Goal: Information Seeking & Learning: Find specific fact

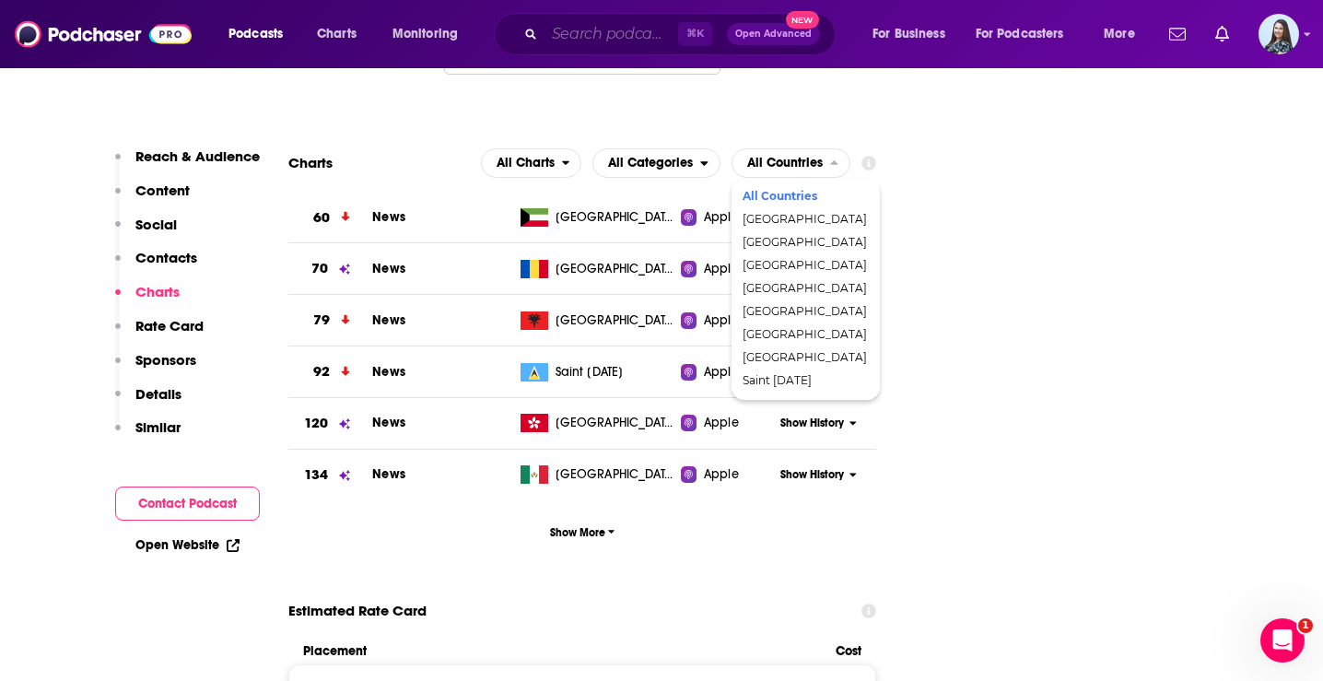
click at [639, 36] on input "Search podcasts, credits, & more..." at bounding box center [611, 33] width 134 height 29
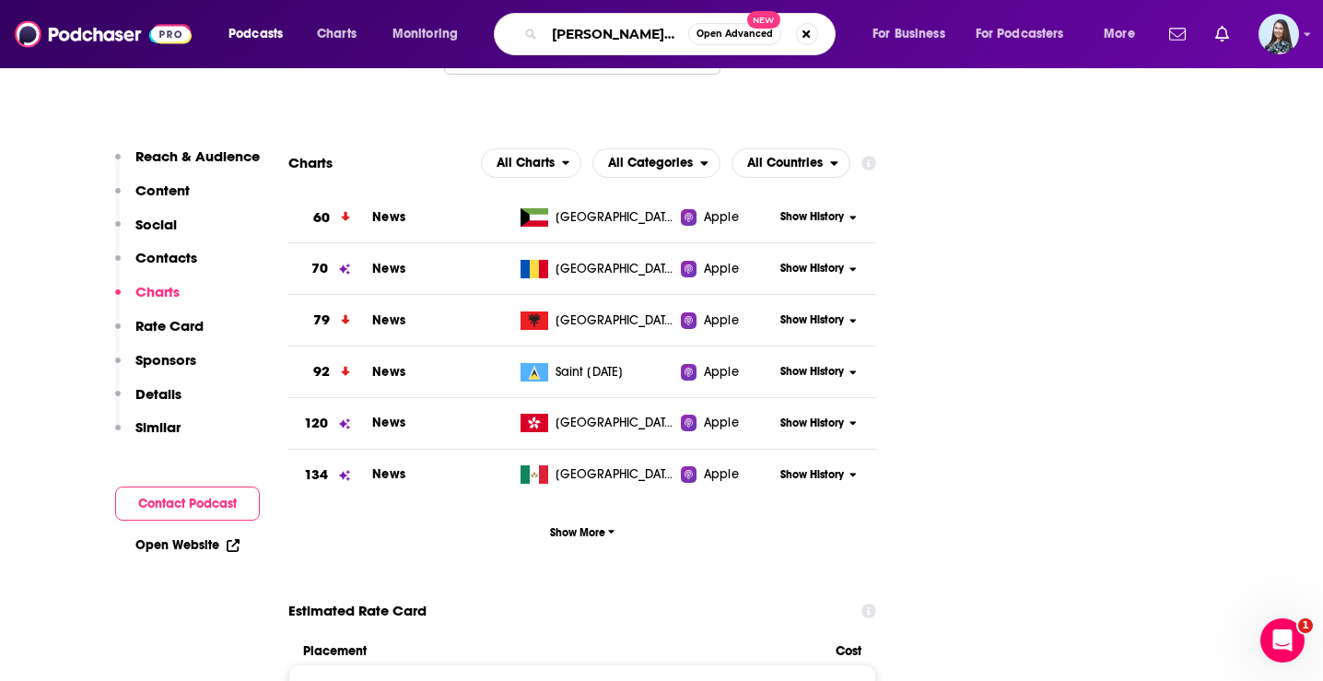
type input "[PERSON_NAME]"
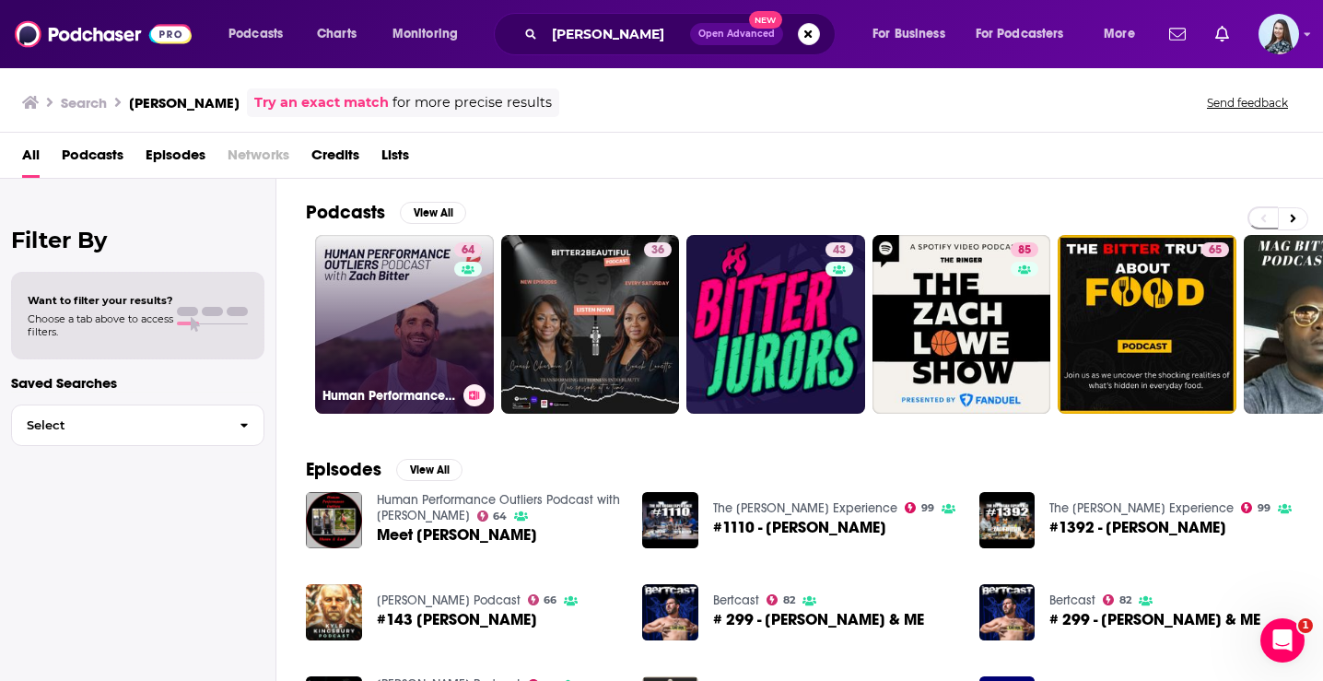
click at [400, 380] on link "64 Human Performance Outliers Podcast with [PERSON_NAME]" at bounding box center [404, 324] width 179 height 179
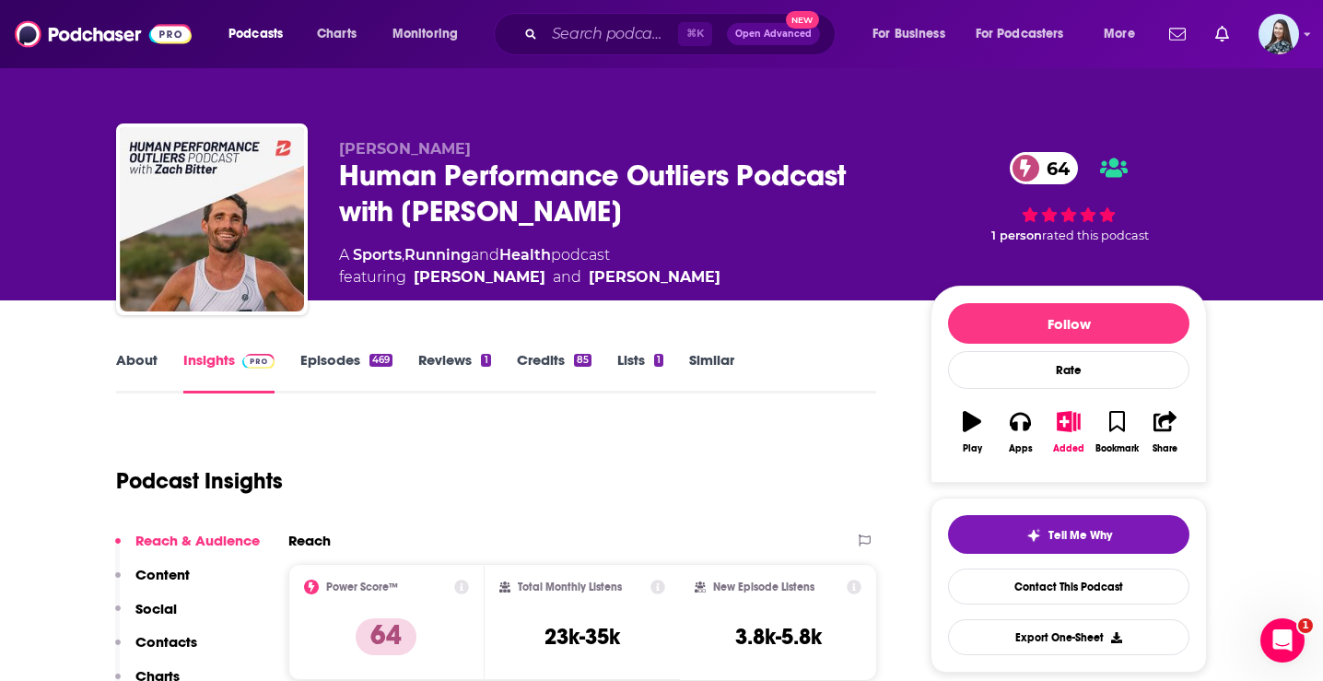
click at [527, 171] on div "Human Performance Outliers Podcast with [PERSON_NAME] 64" at bounding box center [620, 194] width 562 height 72
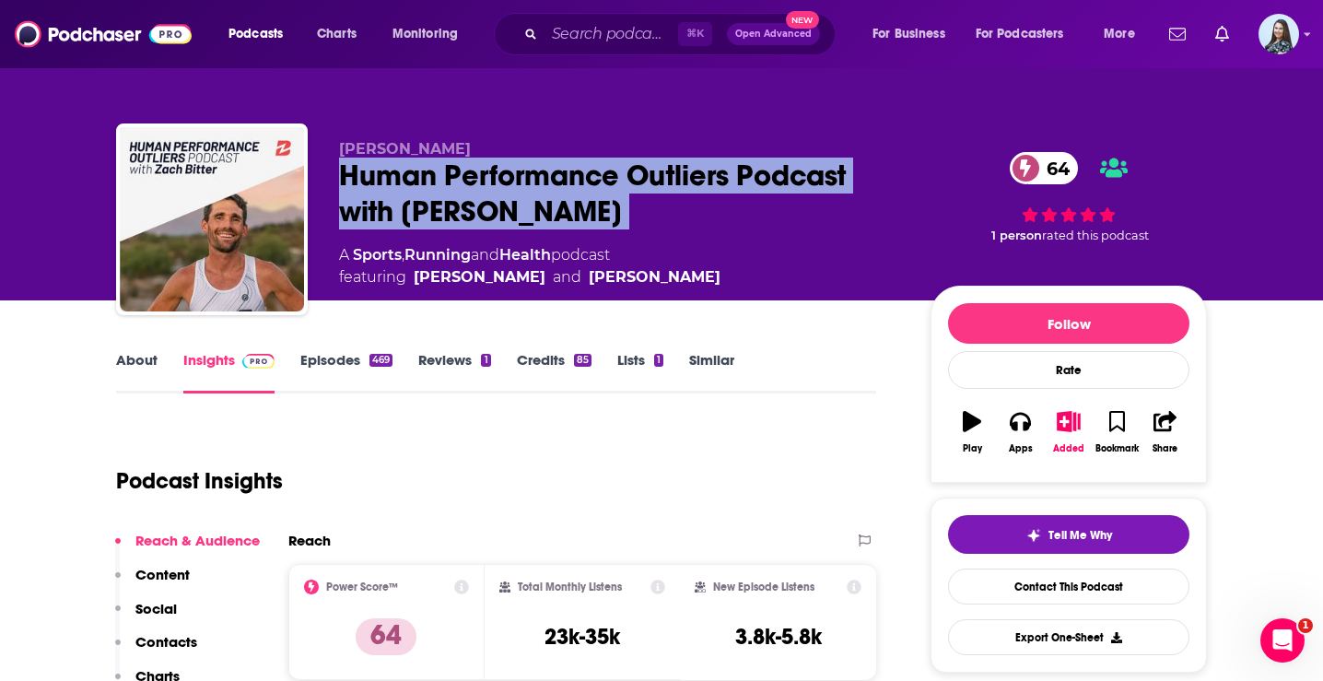
click at [527, 171] on div "Human Performance Outliers Podcast with [PERSON_NAME] 64" at bounding box center [620, 194] width 562 height 72
copy div "Human Performance Outliers Podcast with [PERSON_NAME] 64"
